Goal: Transaction & Acquisition: Book appointment/travel/reservation

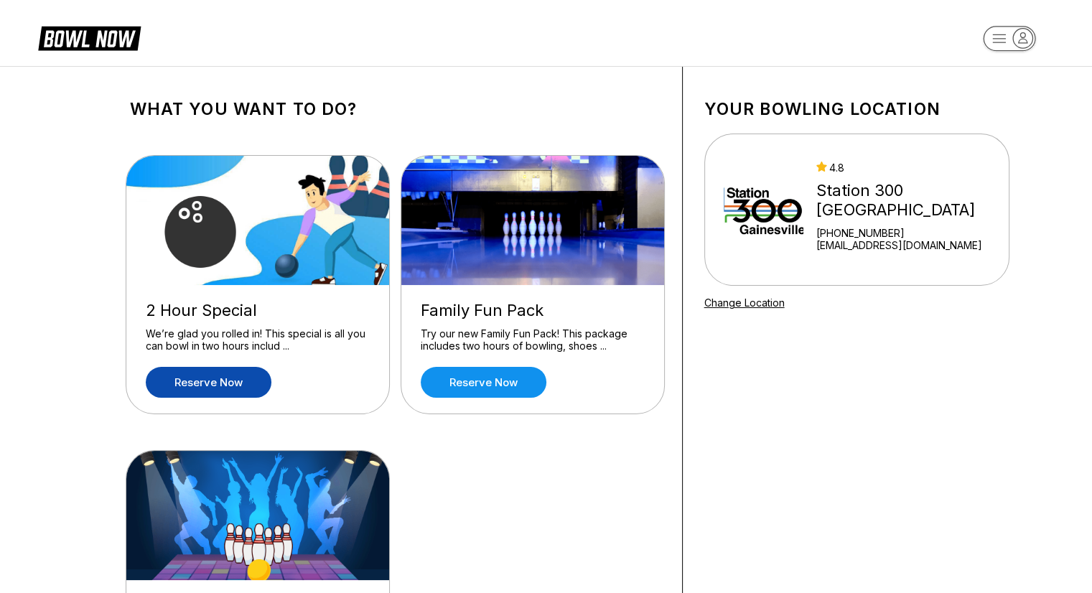
click at [218, 383] on link "Reserve now" at bounding box center [209, 382] width 126 height 31
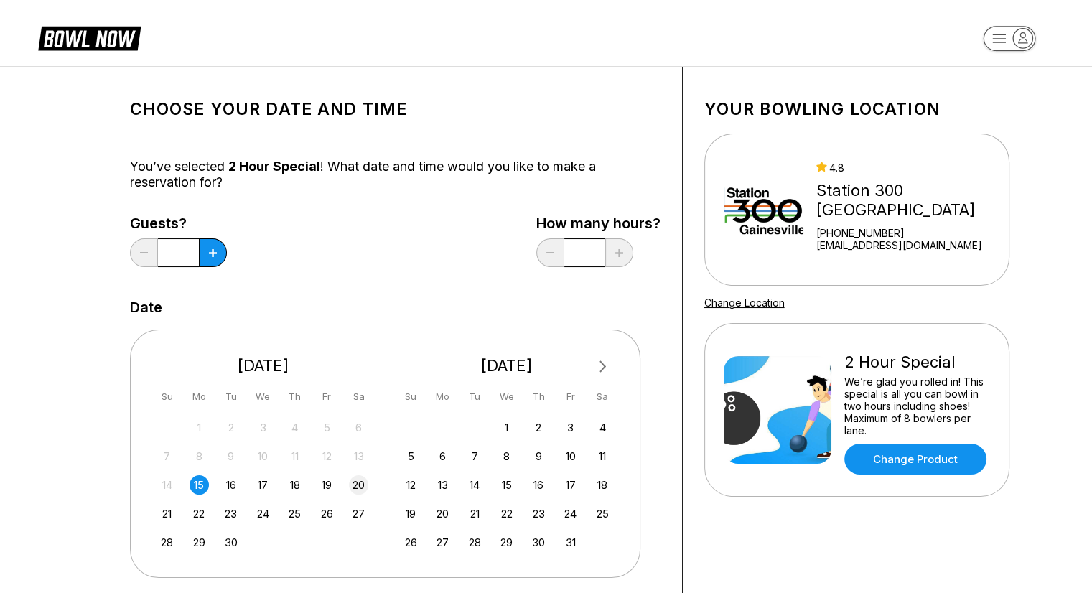
click at [357, 483] on div "20" at bounding box center [358, 484] width 19 height 19
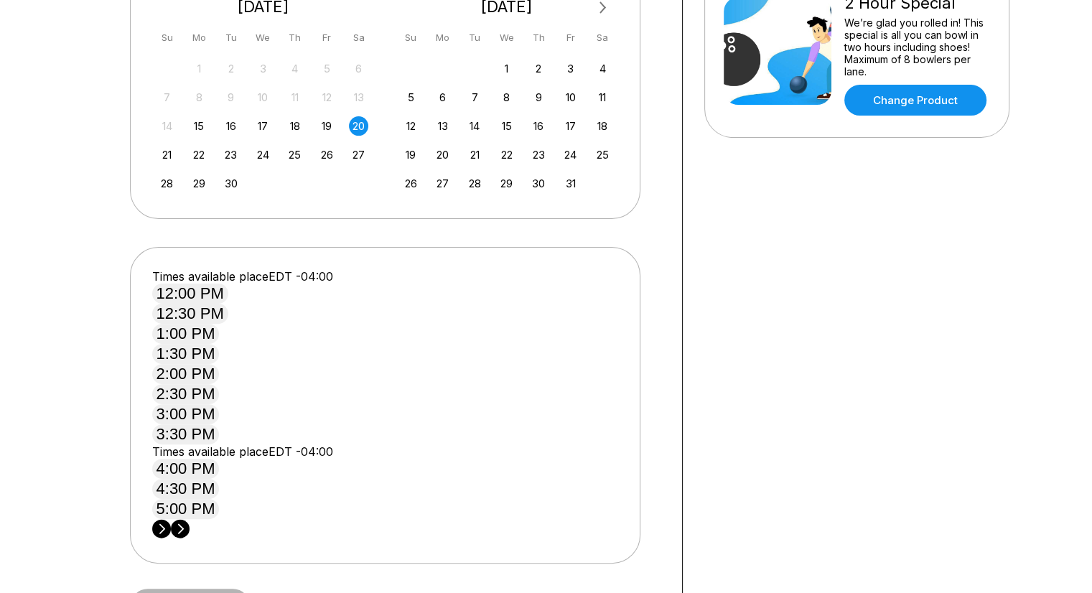
click at [189, 519] on circle at bounding box center [180, 528] width 19 height 19
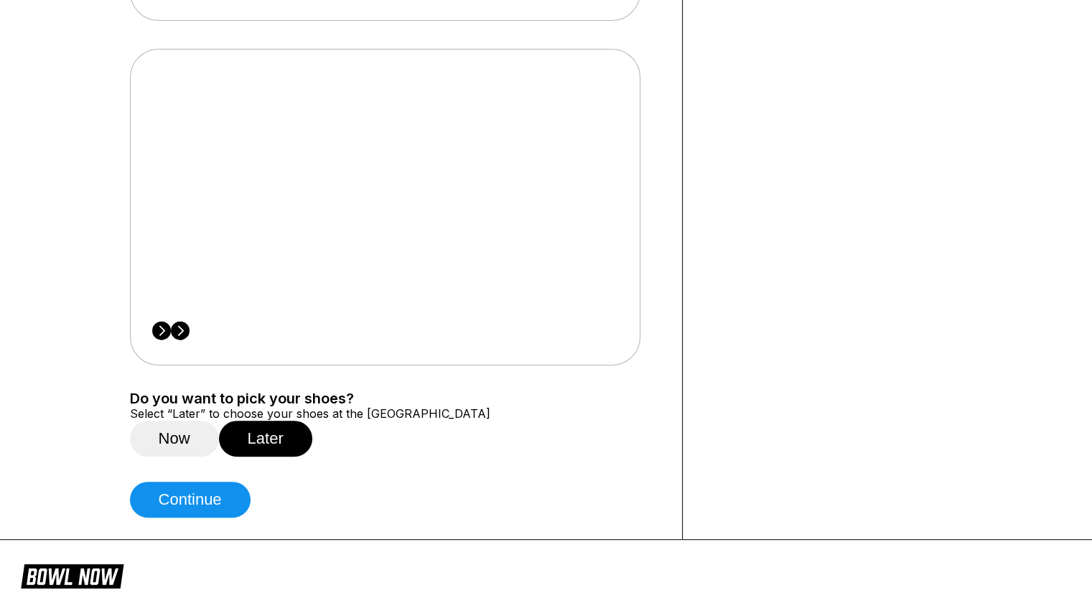
scroll to position [574, 0]
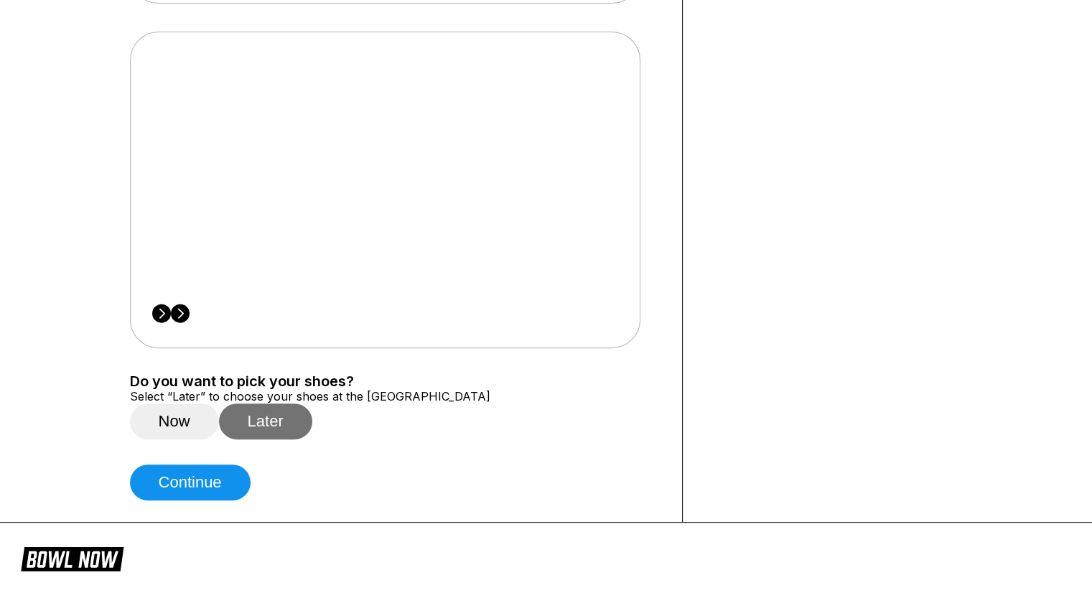
click at [290, 403] on button "Later" at bounding box center [265, 421] width 93 height 36
click at [275, 403] on button "Later" at bounding box center [265, 421] width 93 height 36
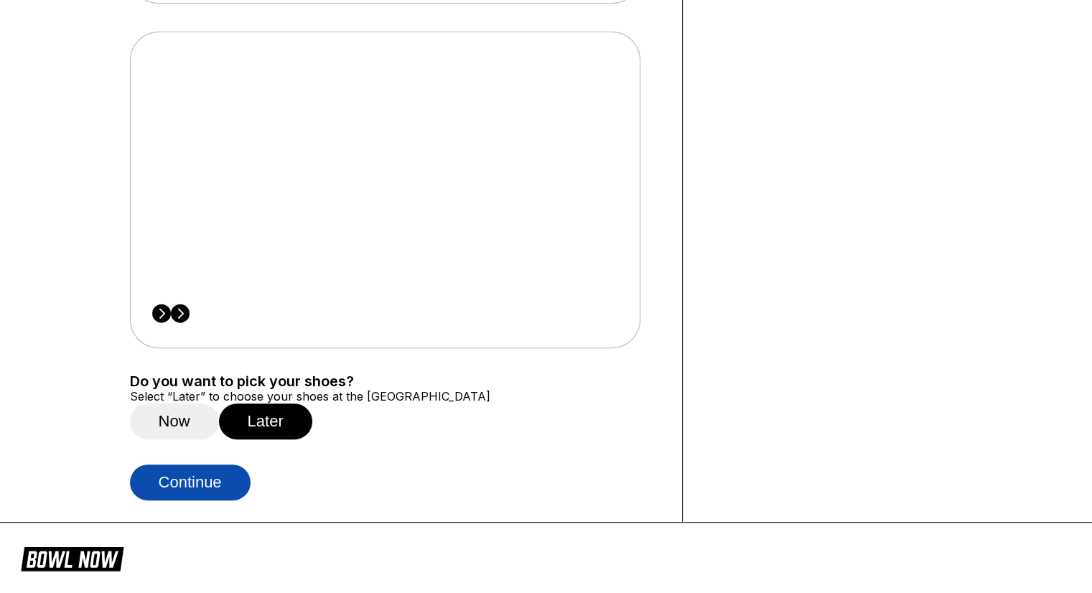
click at [230, 464] on button "Continue" at bounding box center [190, 482] width 121 height 36
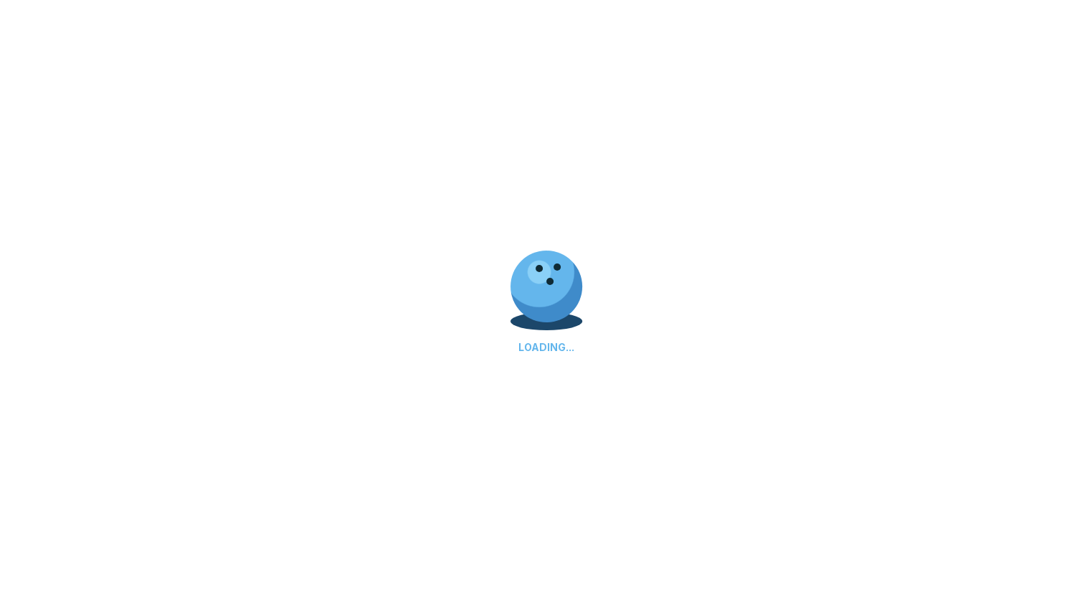
select select "**"
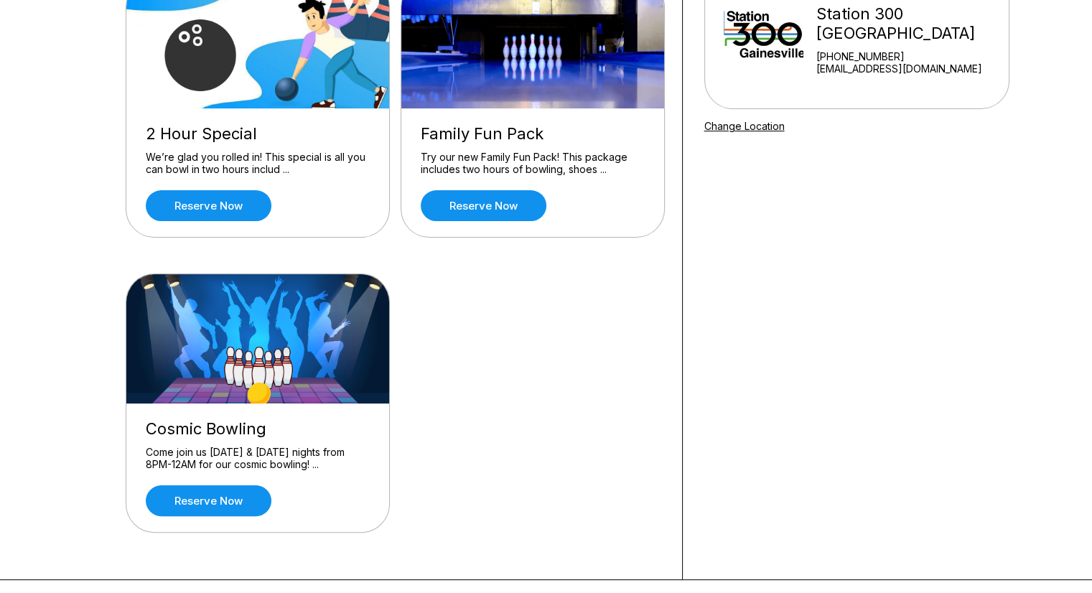
scroll to position [144, 0]
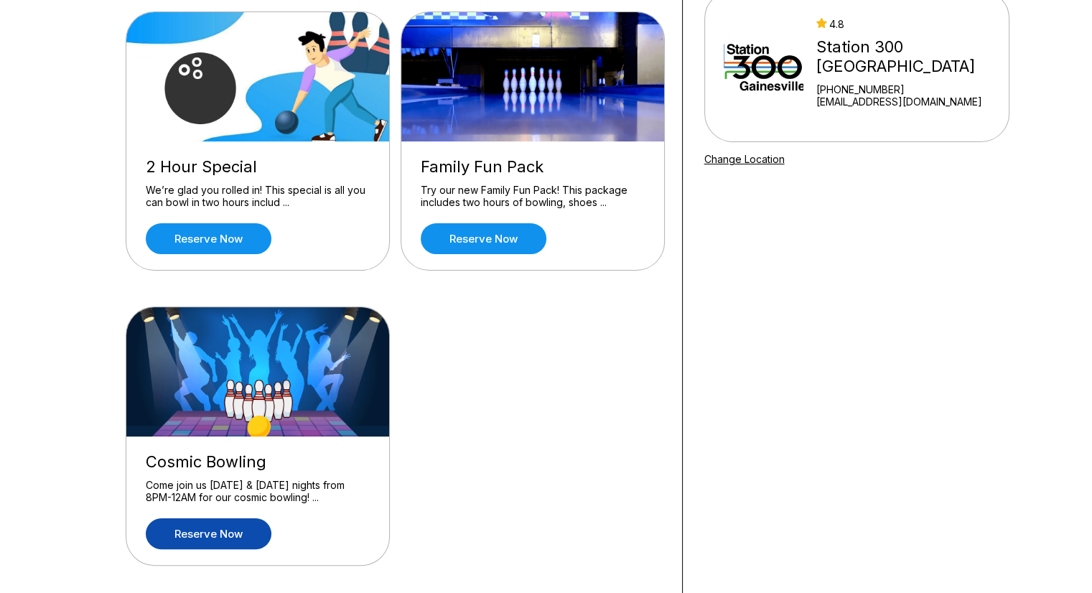
click at [229, 535] on link "Reserve now" at bounding box center [209, 533] width 126 height 31
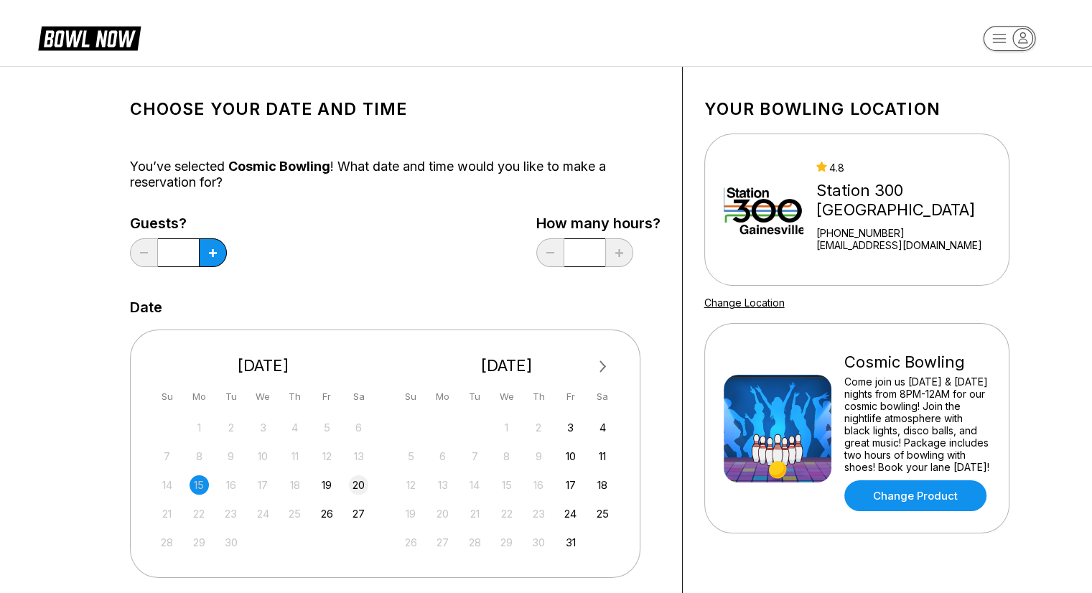
click at [355, 482] on div "20" at bounding box center [358, 484] width 19 height 19
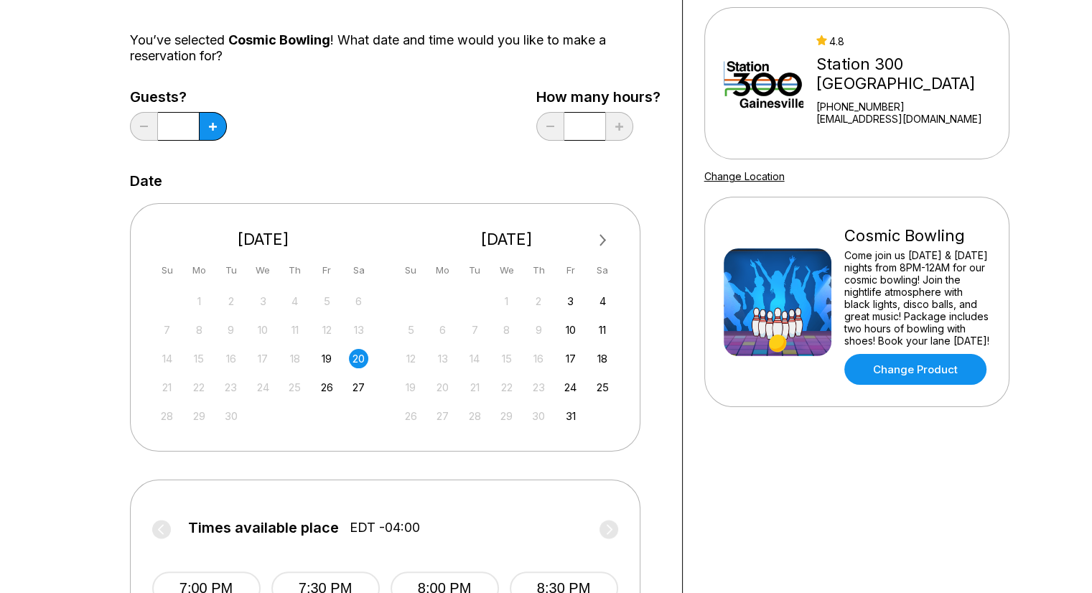
scroll to position [359, 0]
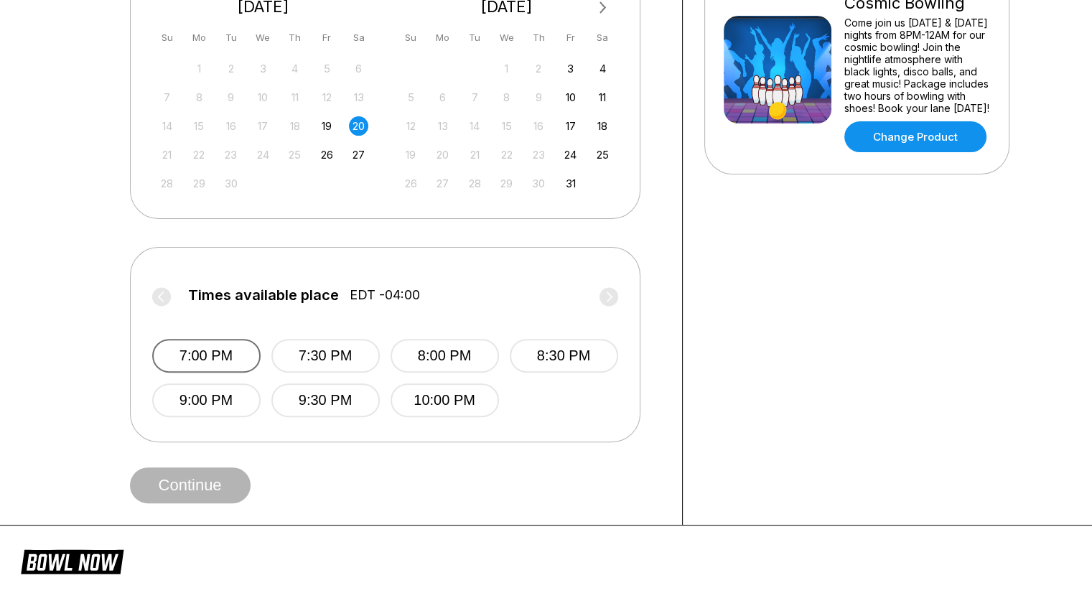
click at [235, 351] on button "7:00 PM" at bounding box center [206, 356] width 108 height 34
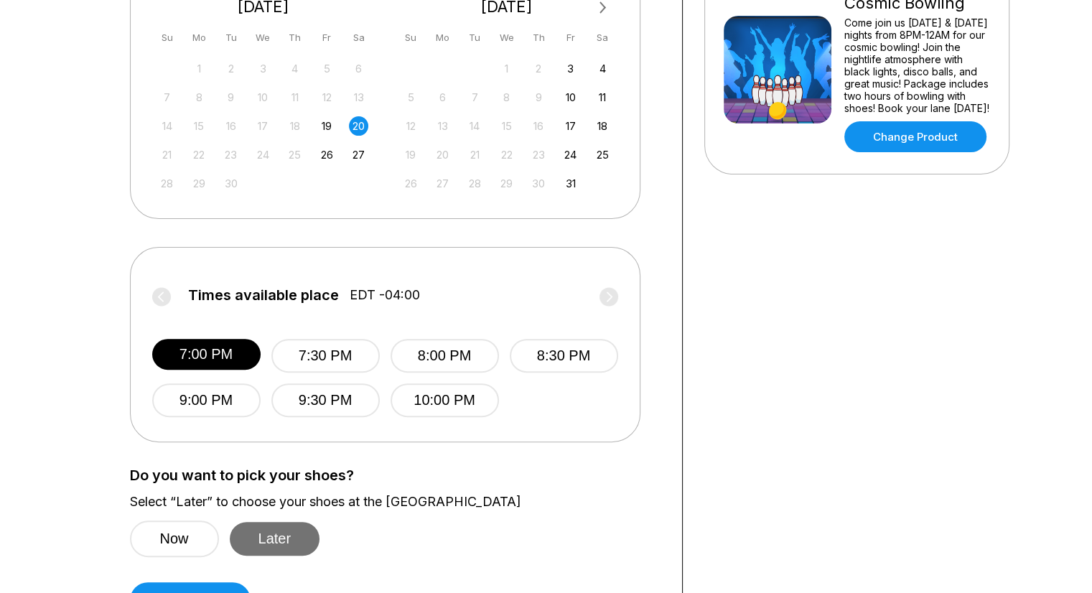
click at [289, 528] on button "Later" at bounding box center [275, 539] width 90 height 34
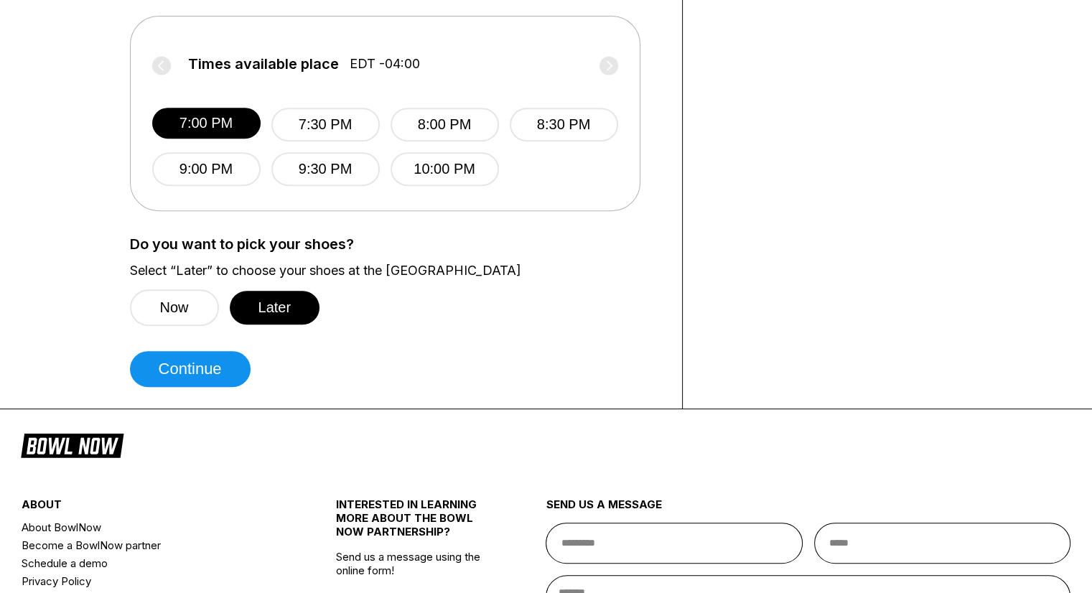
scroll to position [646, 0]
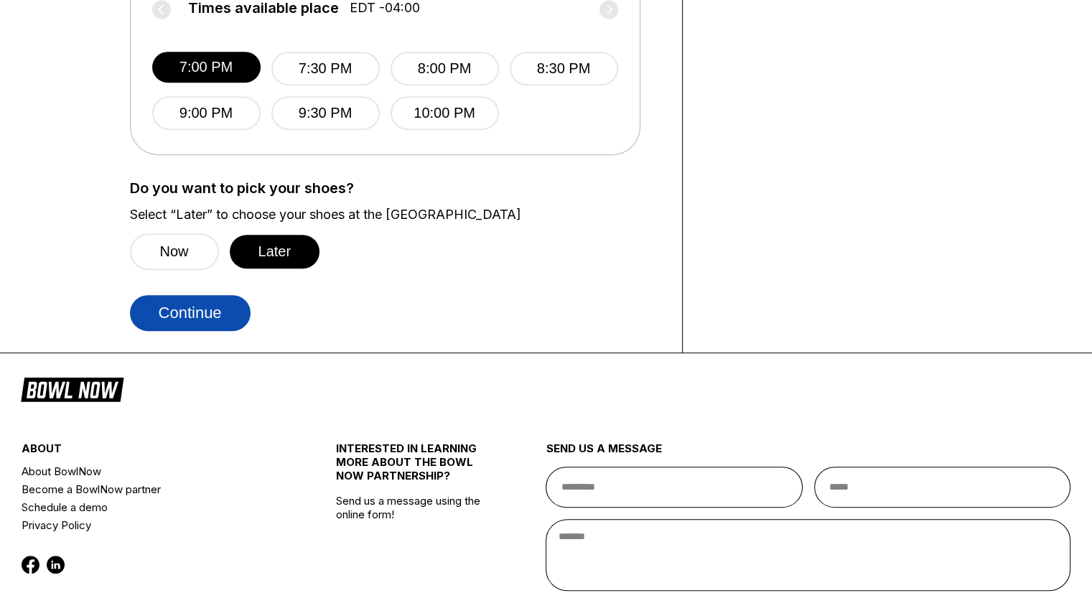
click at [221, 316] on button "Continue" at bounding box center [190, 313] width 121 height 36
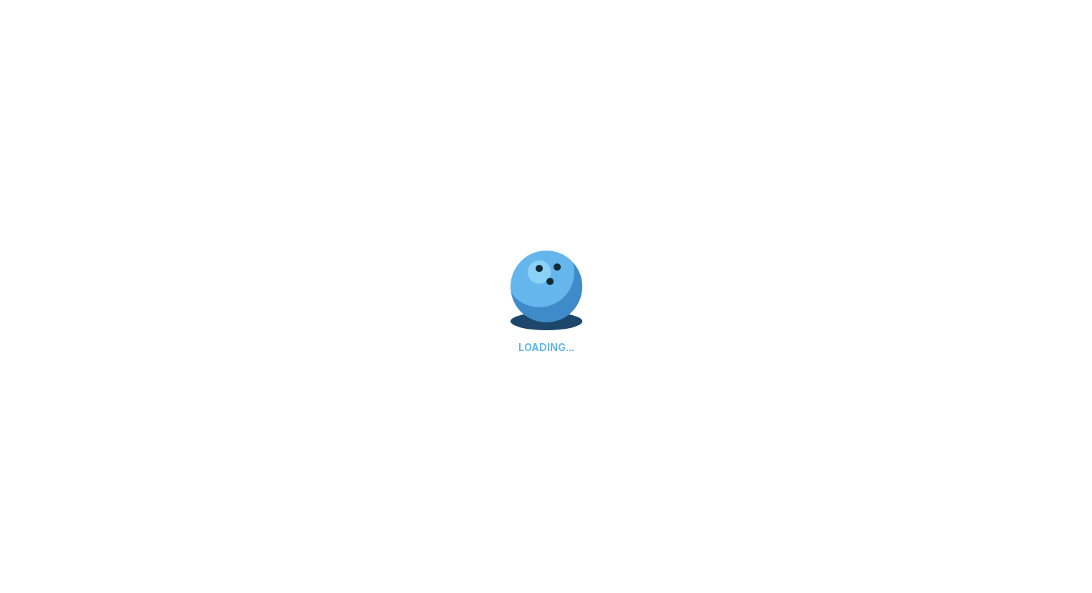
select select "**"
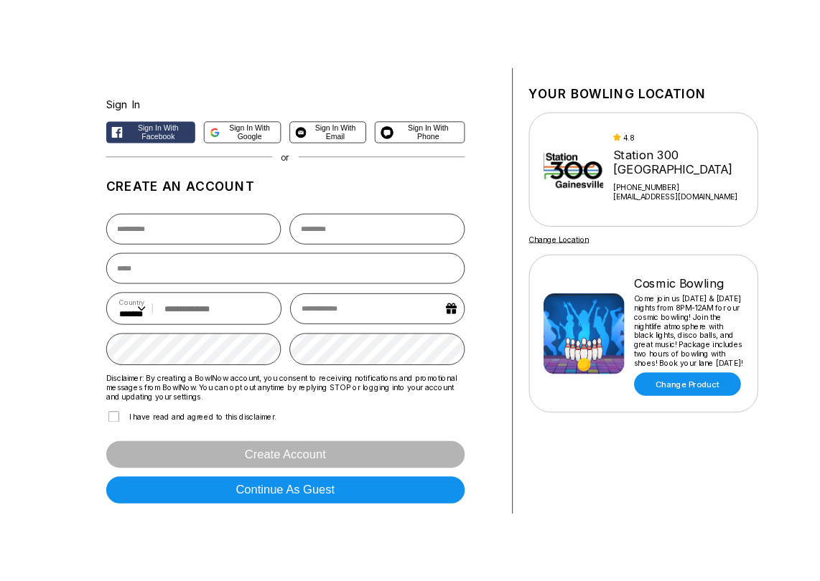
scroll to position [144, 0]
